Goal: Task Accomplishment & Management: Manage account settings

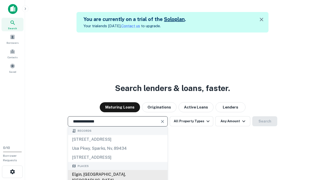
click at [118, 175] on div "Elgin, IL, USA" at bounding box center [118, 177] width 100 height 15
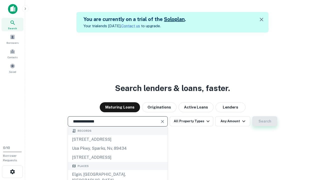
type input "**********"
click at [253, 116] on button "Search" at bounding box center [265, 121] width 25 height 10
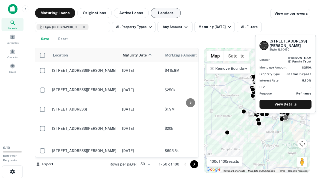
click at [166, 13] on button "Lenders" at bounding box center [166, 13] width 30 height 10
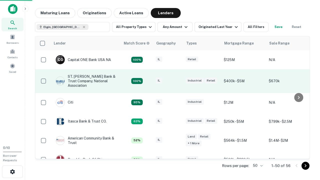
click at [178, 81] on div "IL" at bounding box center [168, 81] width 25 height 7
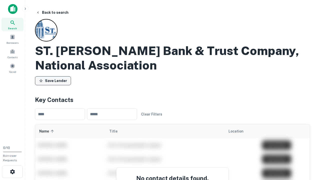
click at [53, 81] on button "Save Lender" at bounding box center [53, 80] width 36 height 9
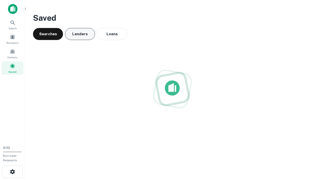
click at [80, 34] on button "Lenders" at bounding box center [80, 34] width 30 height 12
